Goal: Transaction & Acquisition: Purchase product/service

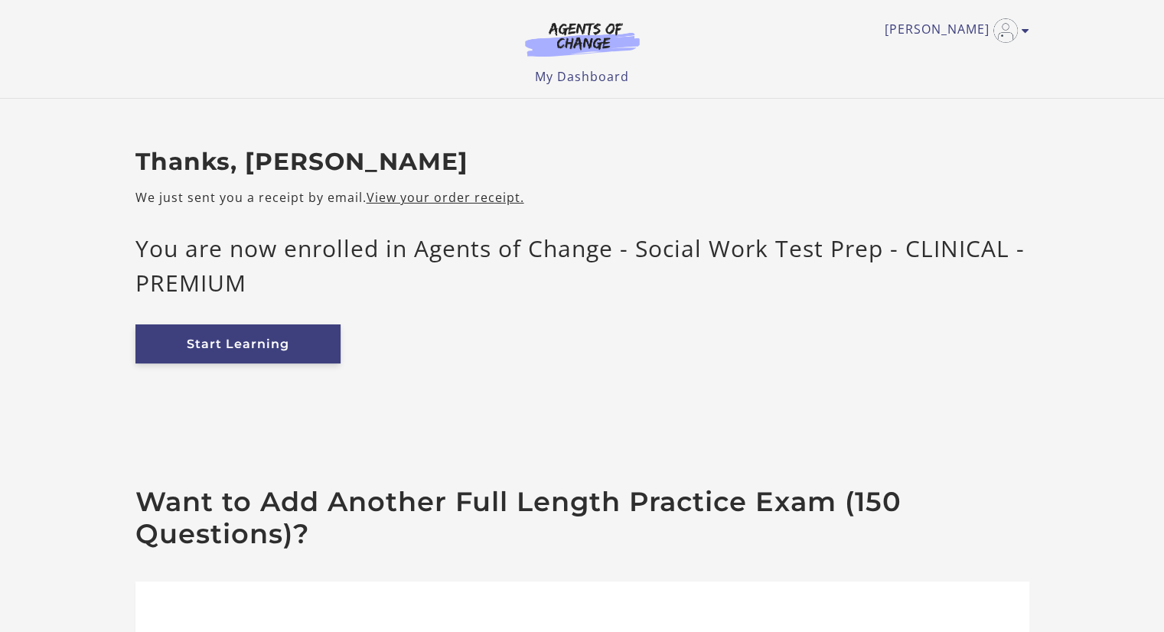
click at [276, 351] on link "Start Learning" at bounding box center [237, 343] width 205 height 39
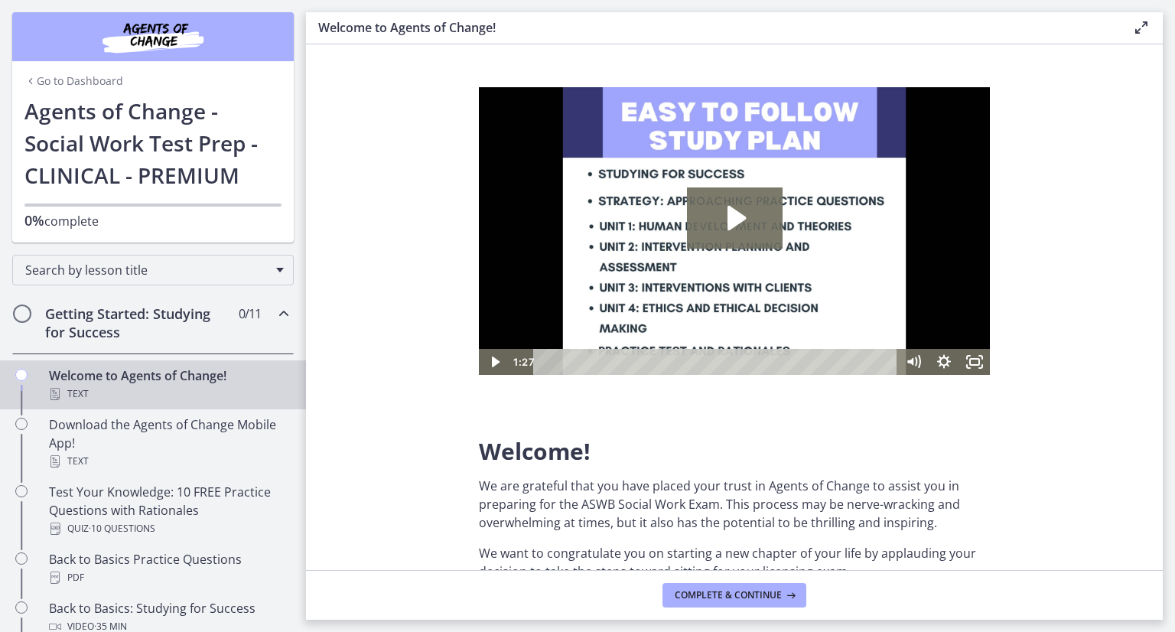
click at [76, 85] on link "Go to Dashboard" at bounding box center [73, 80] width 99 height 15
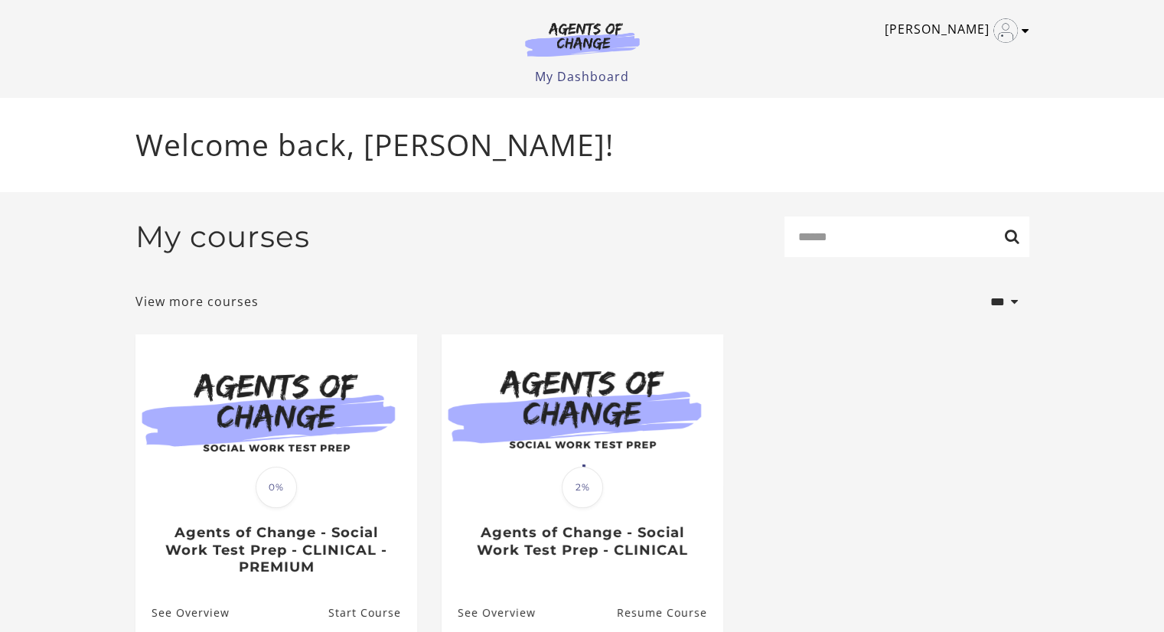
click at [1004, 26] on img "Toggle menu" at bounding box center [1005, 30] width 24 height 24
click at [936, 105] on link "Sign Out" at bounding box center [965, 108] width 135 height 26
